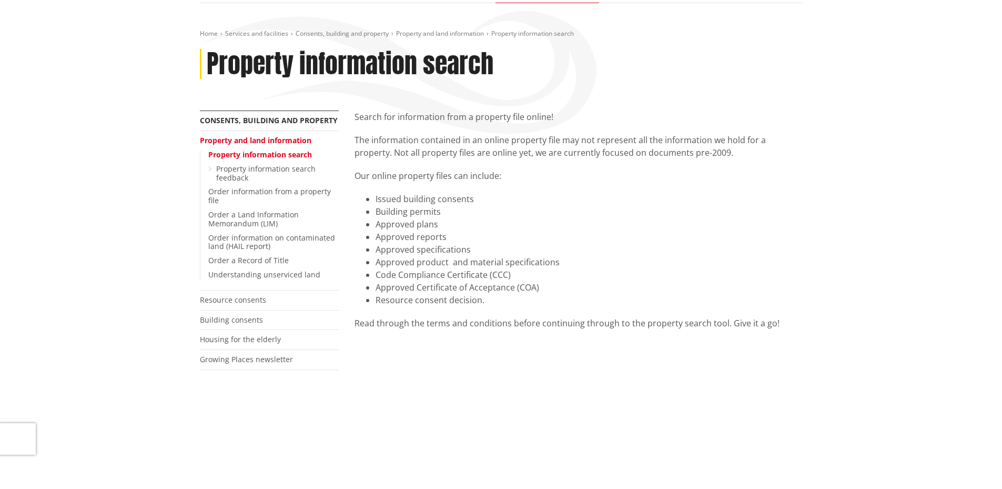
scroll to position [103, 0]
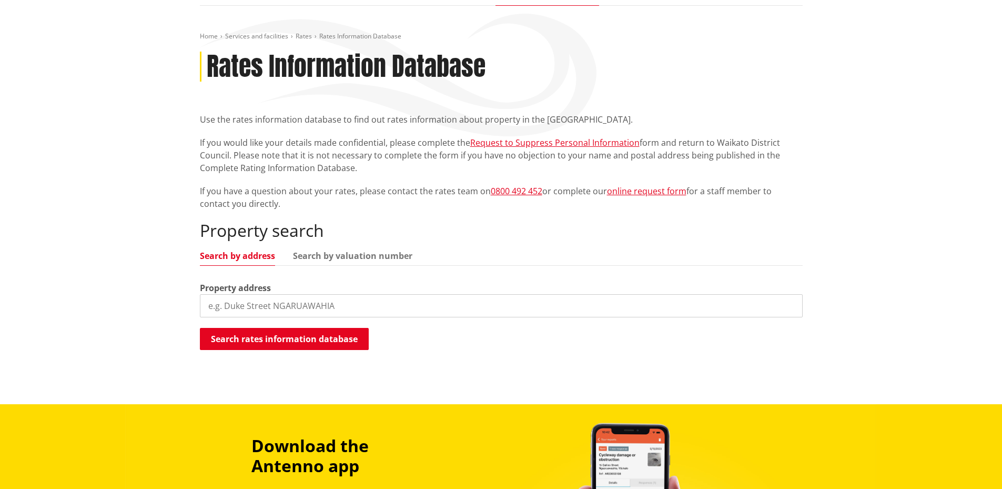
scroll to position [103, 0]
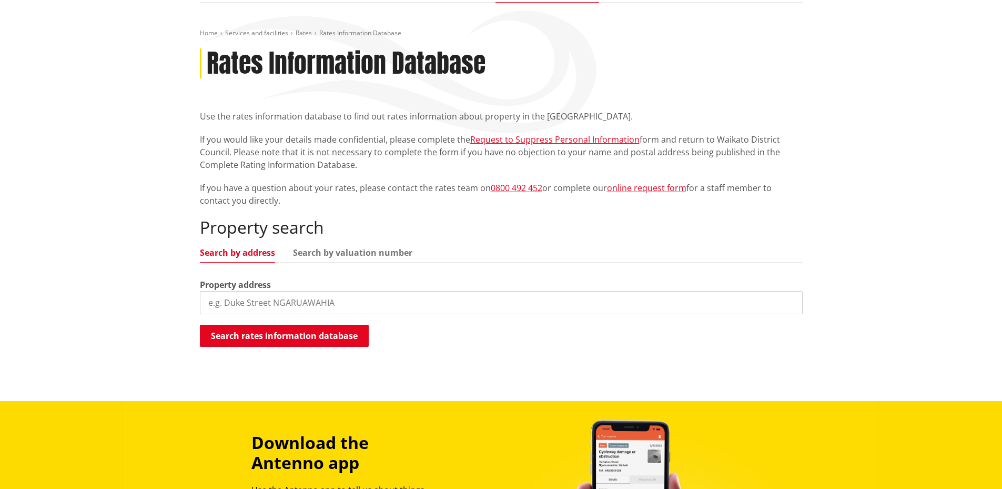
click at [363, 305] on input "search" at bounding box center [501, 302] width 603 height 23
click at [323, 337] on button "Search rates information database" at bounding box center [284, 336] width 169 height 22
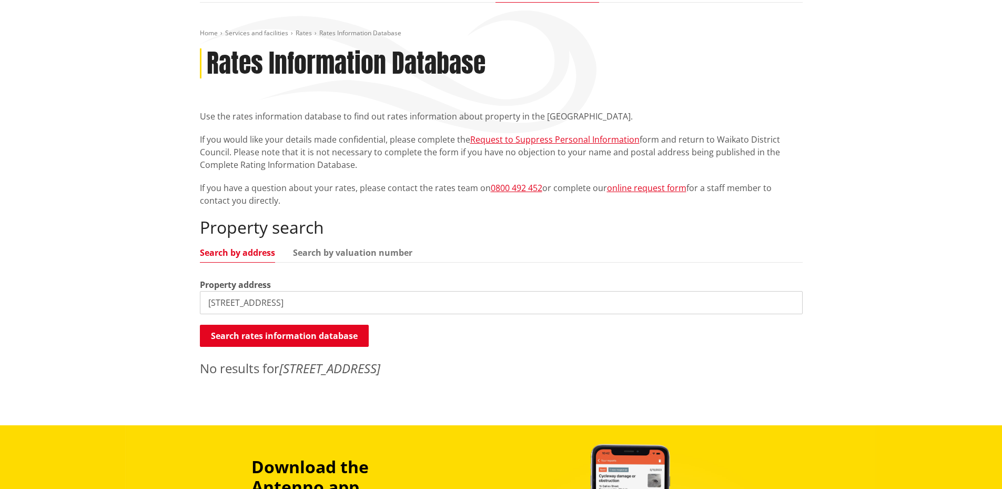
click at [314, 305] on input "[STREET_ADDRESS]" at bounding box center [501, 302] width 603 height 23
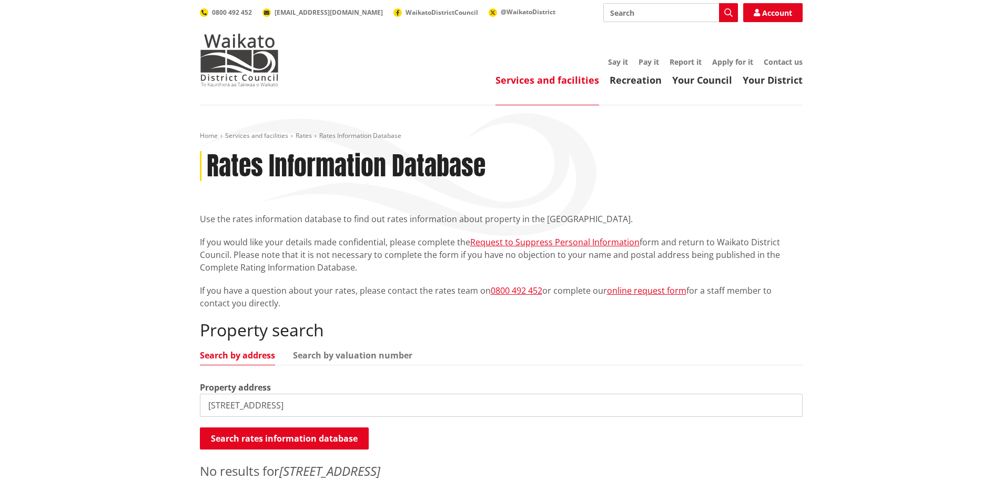
click at [306, 404] on input "[STREET_ADDRESS]" at bounding box center [501, 404] width 603 height 23
type input "[STREET_ADDRESS][PERSON_NAME]"
click at [307, 439] on button "Search rates information database" at bounding box center [284, 438] width 169 height 22
